Goal: Entertainment & Leisure: Consume media (video, audio)

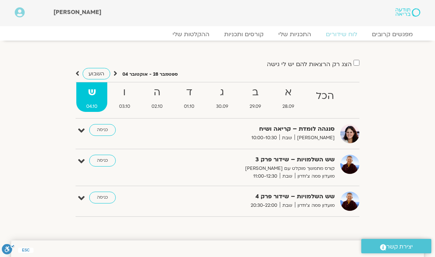
click at [128, 100] on strong "ו" at bounding box center [124, 92] width 31 height 17
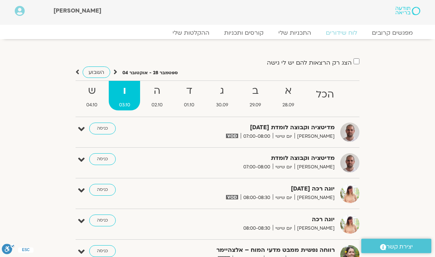
scroll to position [1, 0]
click at [199, 34] on link "ההקלטות שלי" at bounding box center [191, 32] width 52 height 7
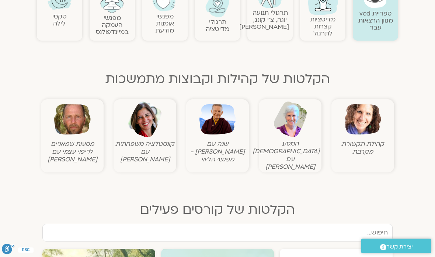
scroll to position [185, 0]
click at [368, 145] on figcaption "קהילת תקשורת מקרבת" at bounding box center [362, 147] width 59 height 15
click at [367, 136] on img at bounding box center [363, 119] width 37 height 37
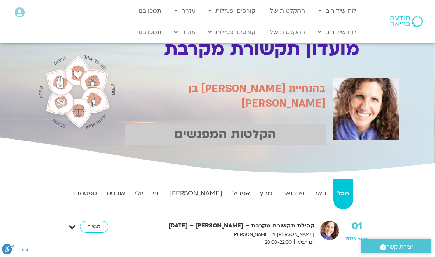
click at [80, 194] on strong "ספטמבר" at bounding box center [84, 193] width 34 height 11
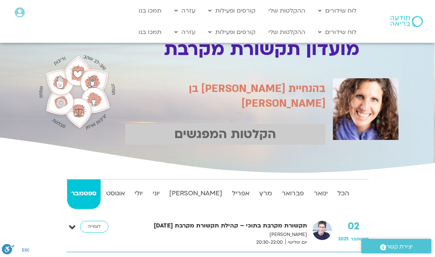
click at [290, 38] on link "ההקלטות שלי" at bounding box center [287, 32] width 44 height 14
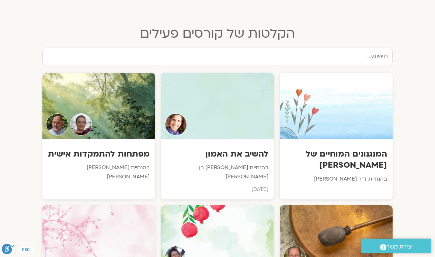
scroll to position [357, 0]
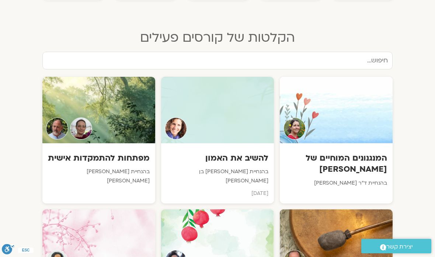
click at [232, 156] on h3 "להשיב את האמון" at bounding box center [218, 157] width 102 height 11
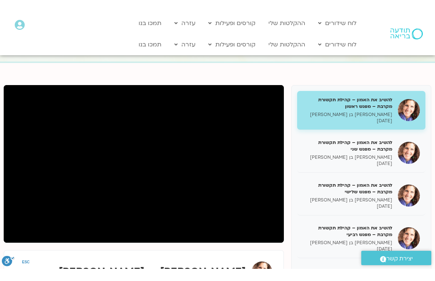
scroll to position [9, 0]
